Goal: Unclear

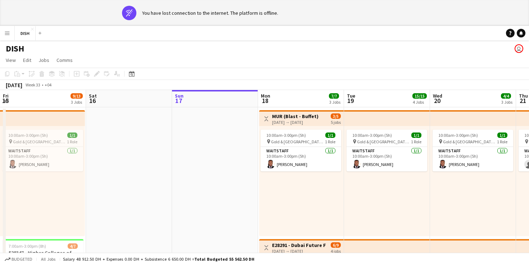
scroll to position [0, 221]
